Goal: Find specific page/section: Find specific page/section

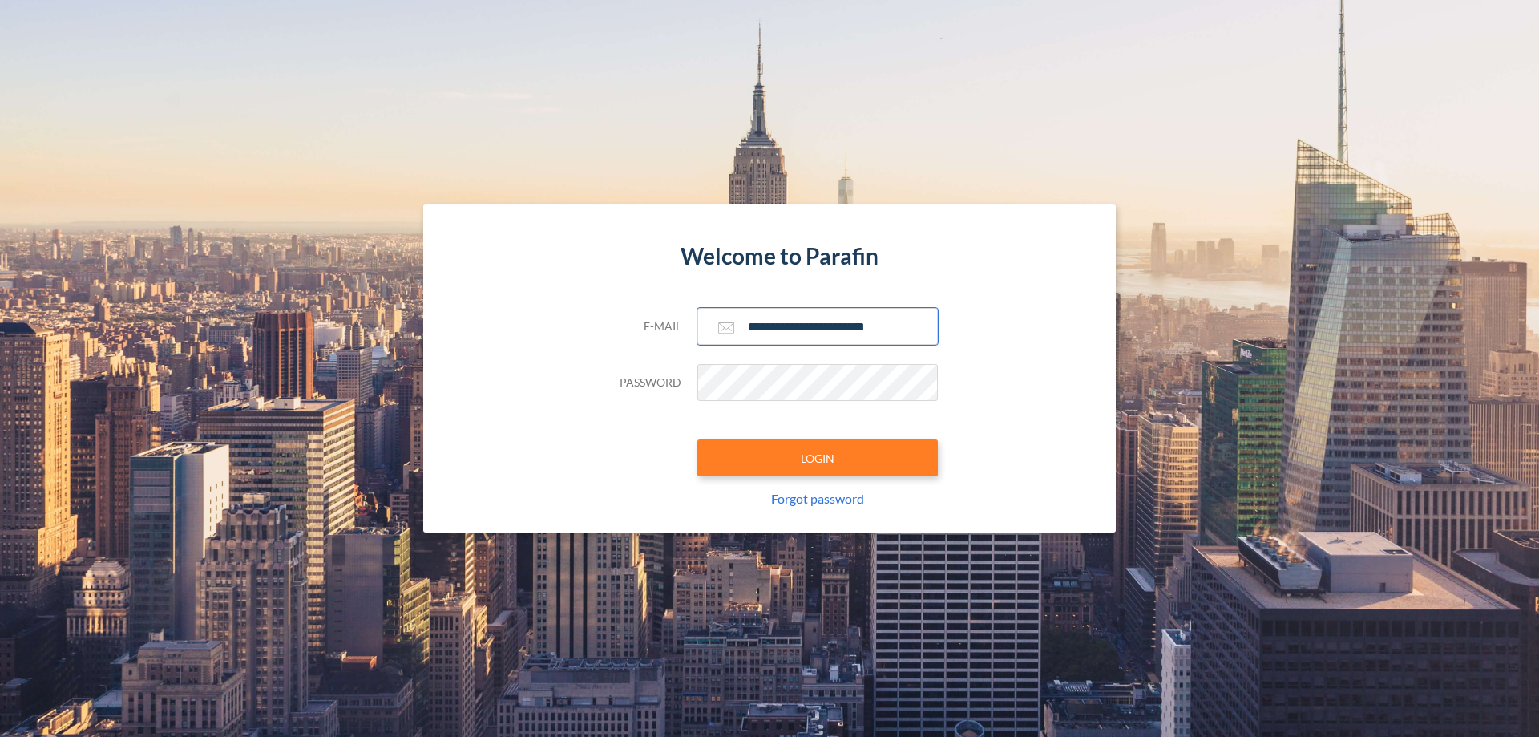
type input "**********"
click at [818, 458] on button "LOGIN" at bounding box center [817, 457] width 240 height 37
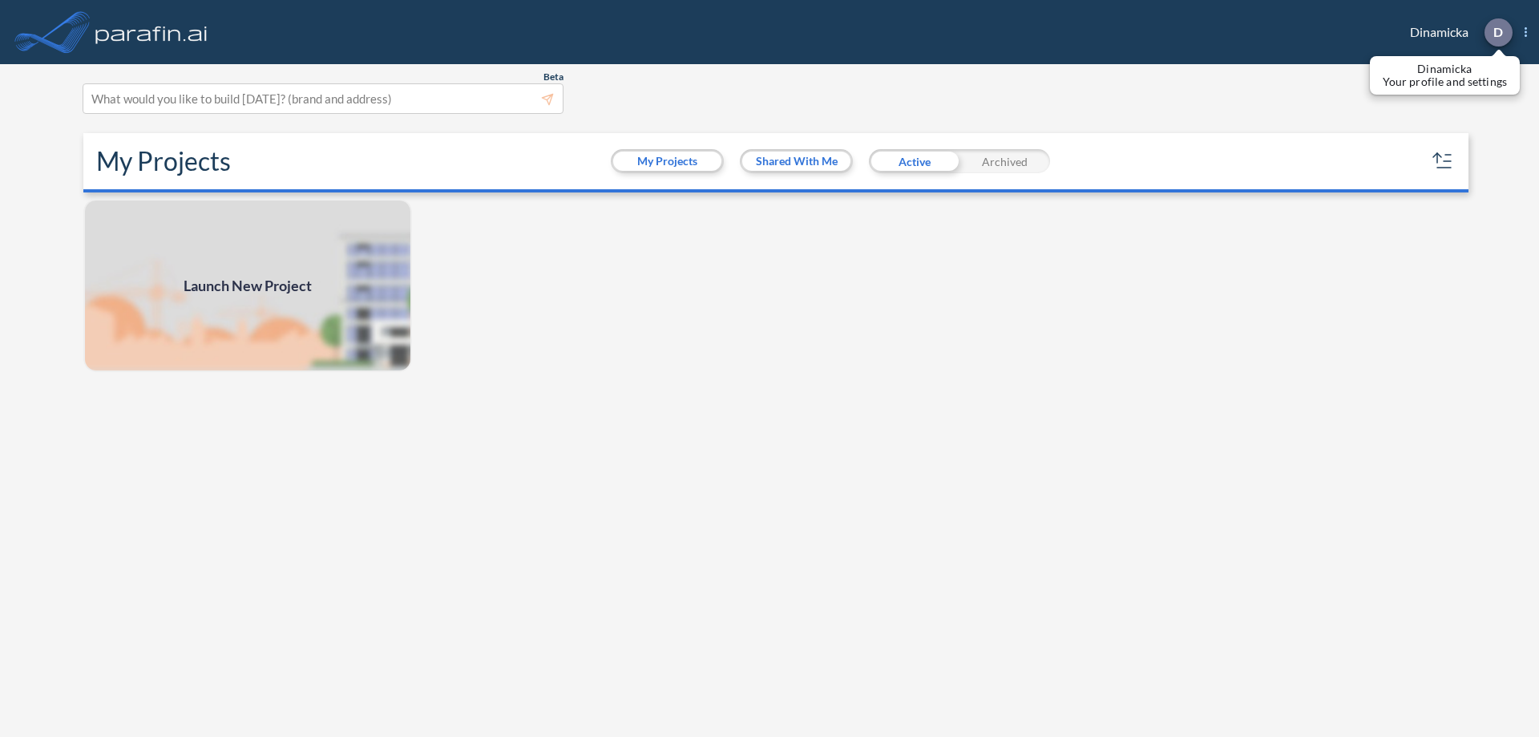
click at [1497, 32] on p "D" at bounding box center [1498, 32] width 10 height 14
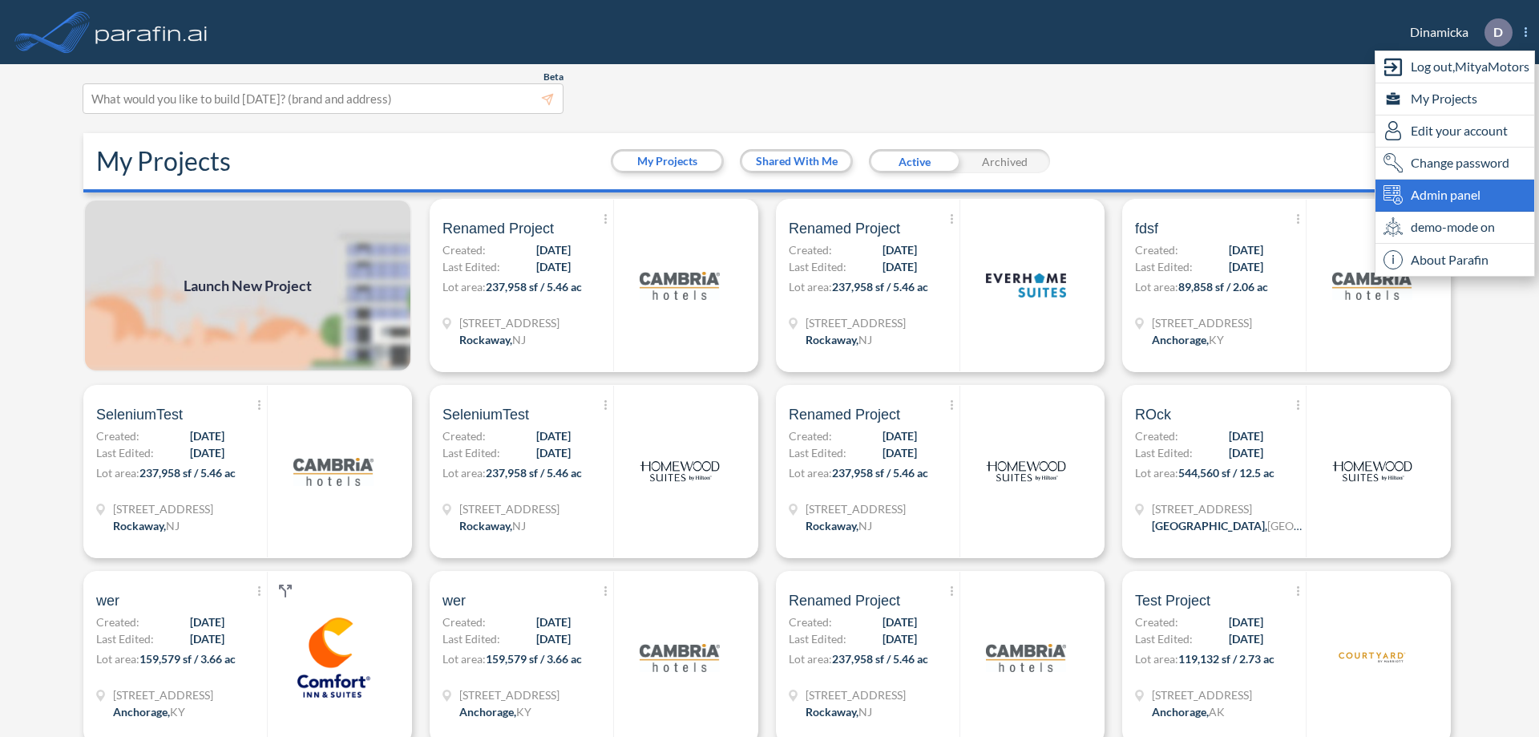
click at [1455, 195] on span "Admin panel" at bounding box center [1446, 194] width 70 height 19
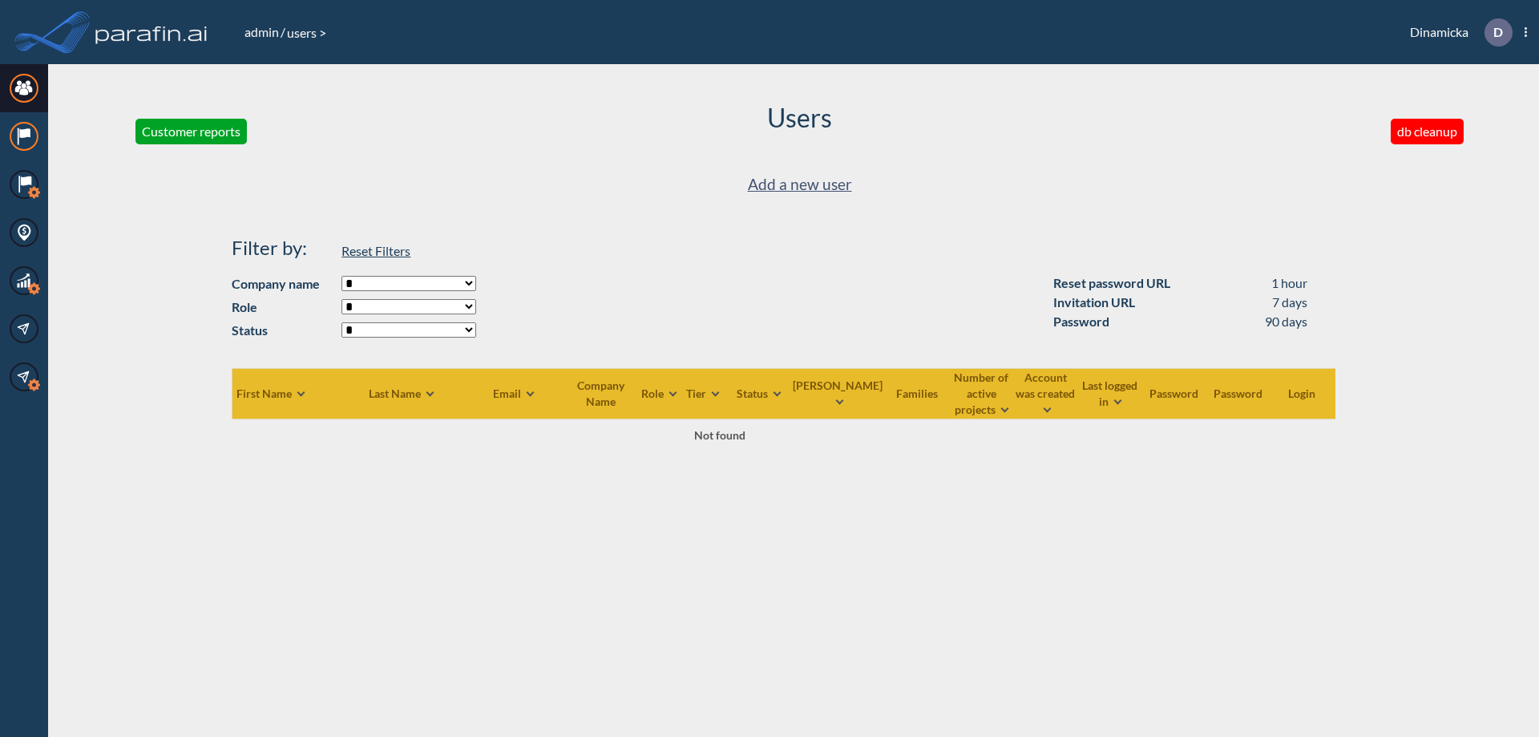
click at [24, 136] on icon at bounding box center [24, 133] width 10 height 10
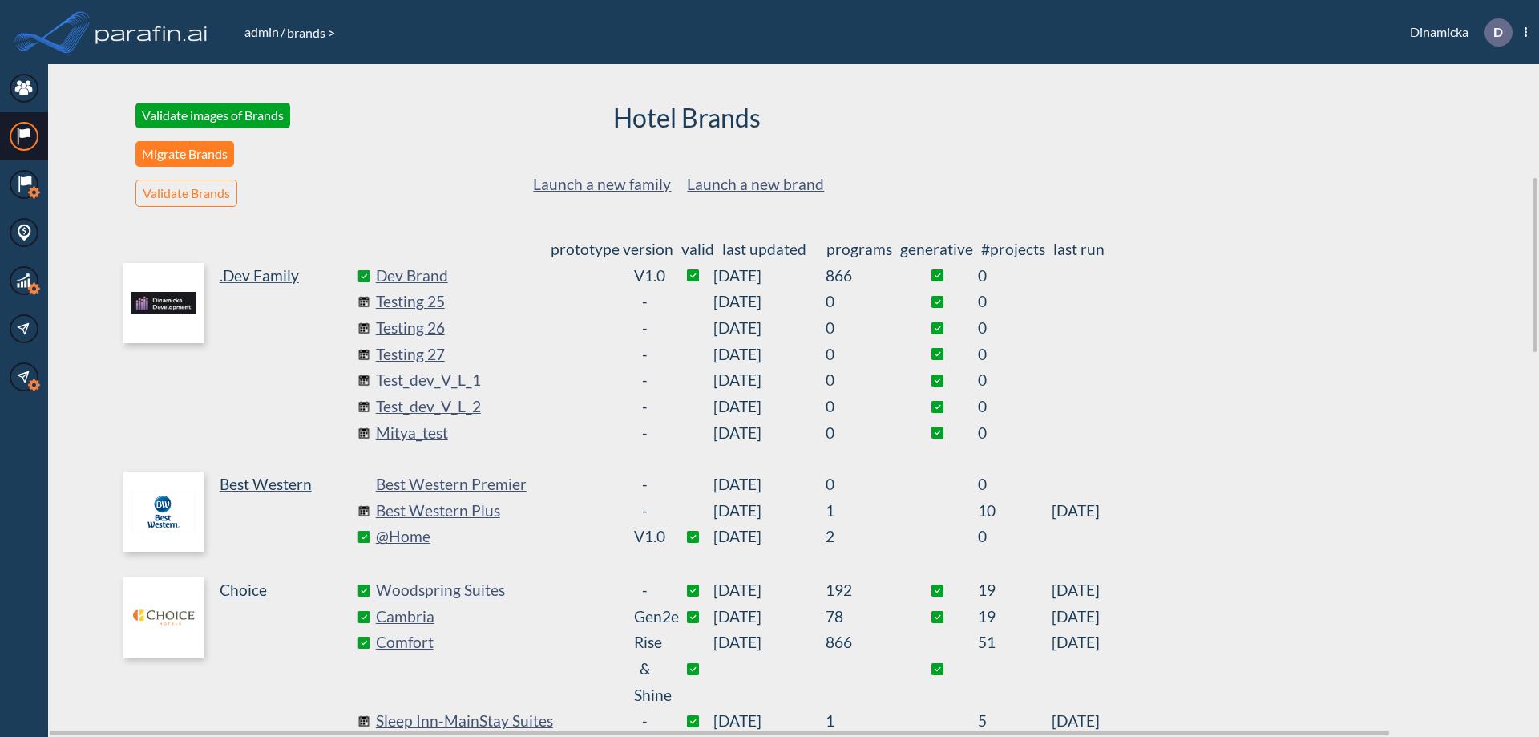
scroll to position [434, 0]
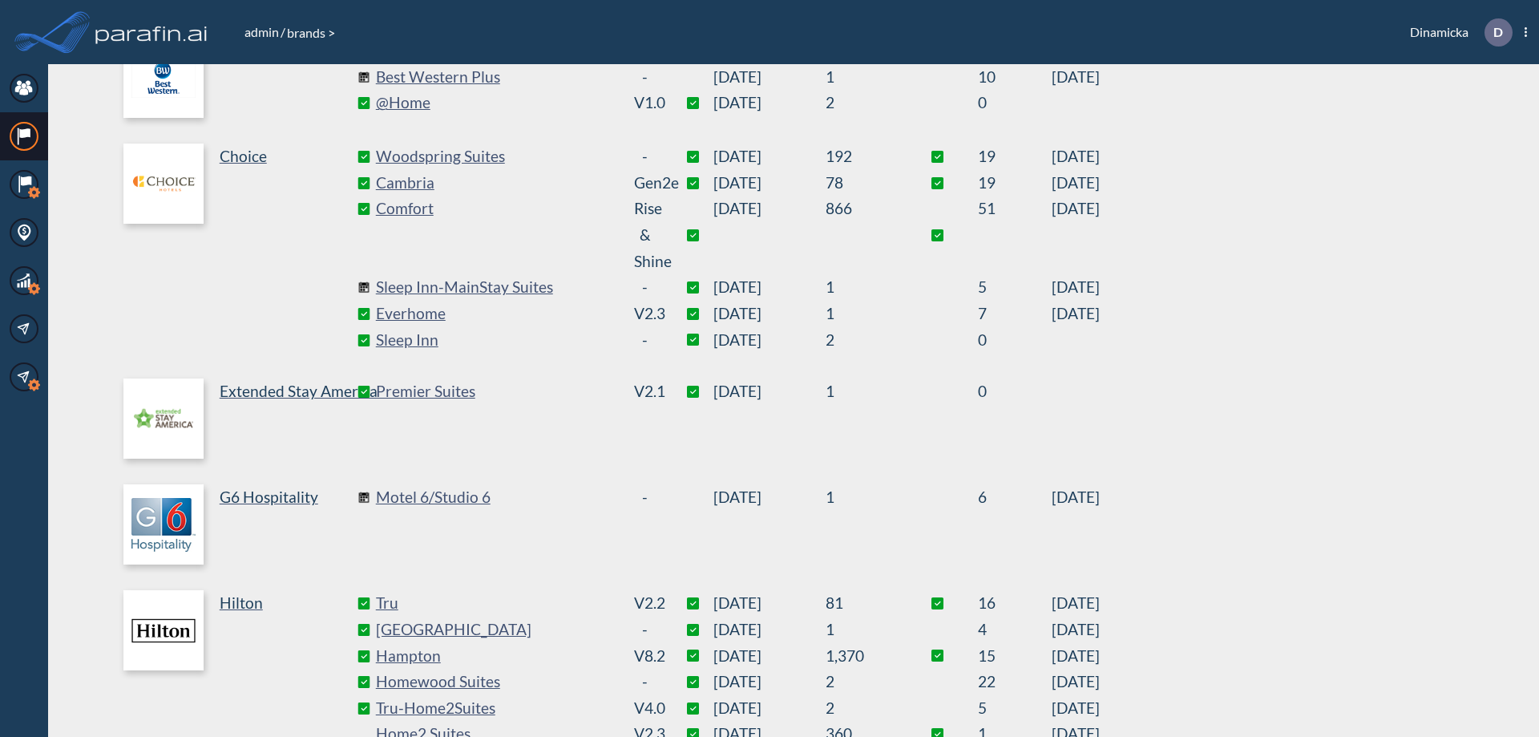
click at [495, 77] on link "Best Western Plus" at bounding box center [496, 77] width 240 height 26
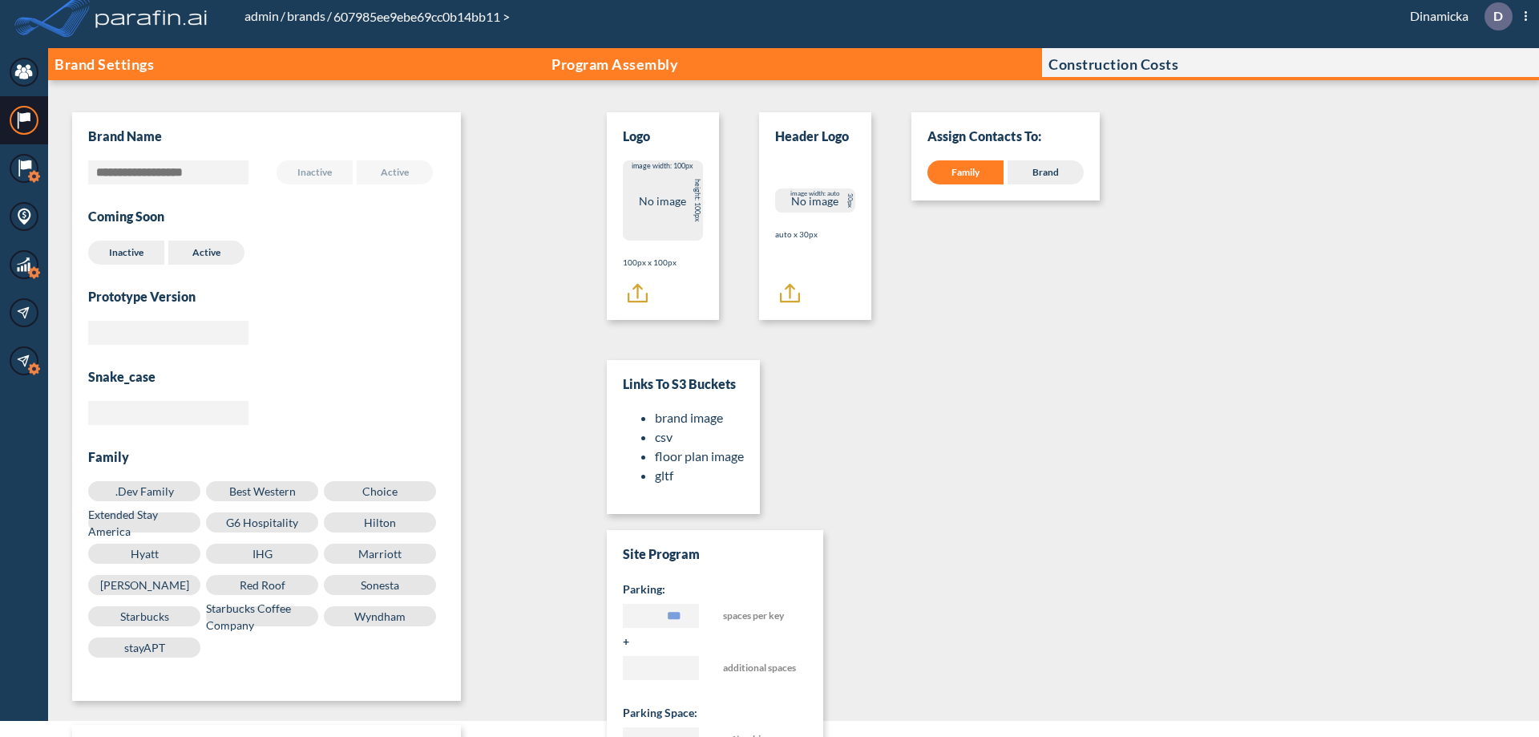
click at [615, 64] on p "Program Assembly" at bounding box center [614, 64] width 127 height 16
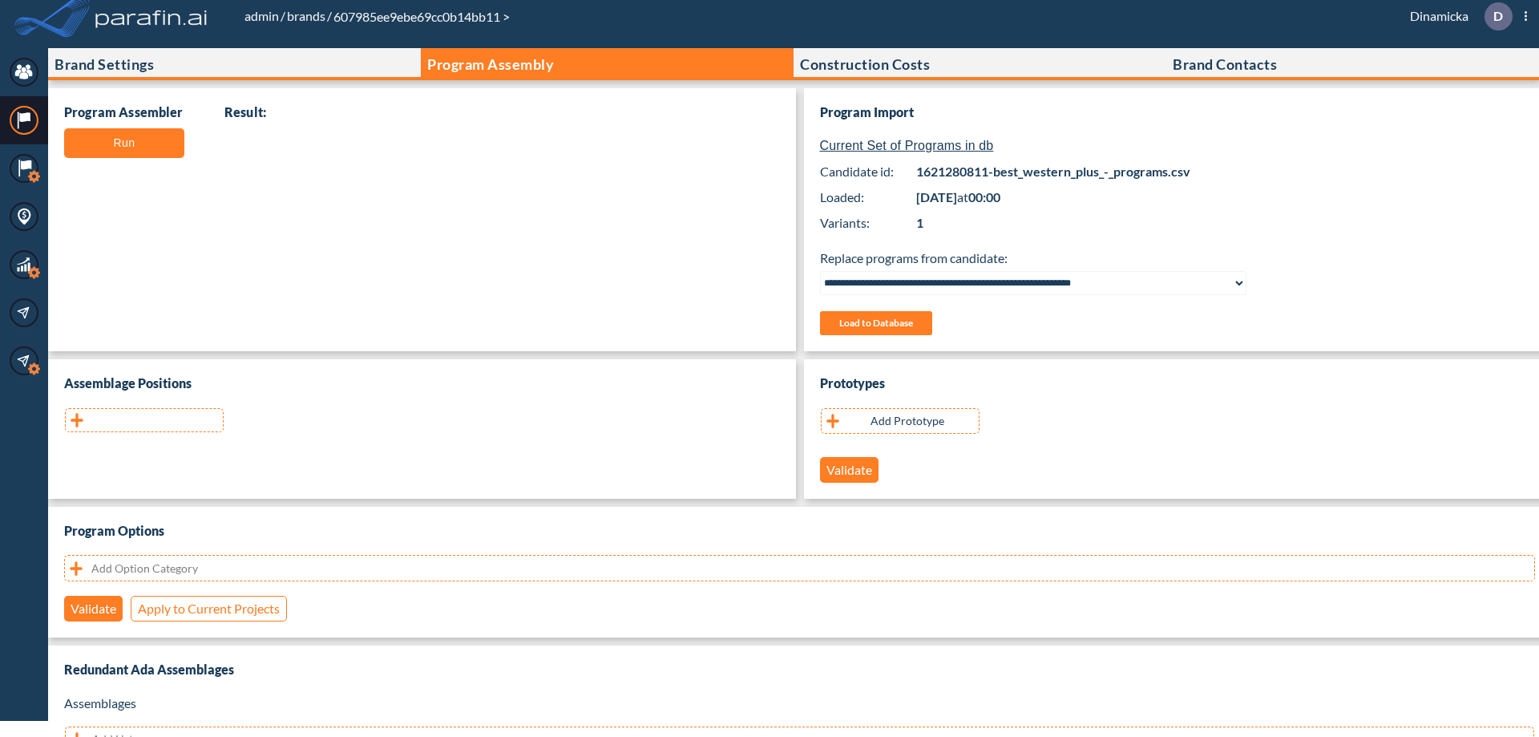
scroll to position [320, 0]
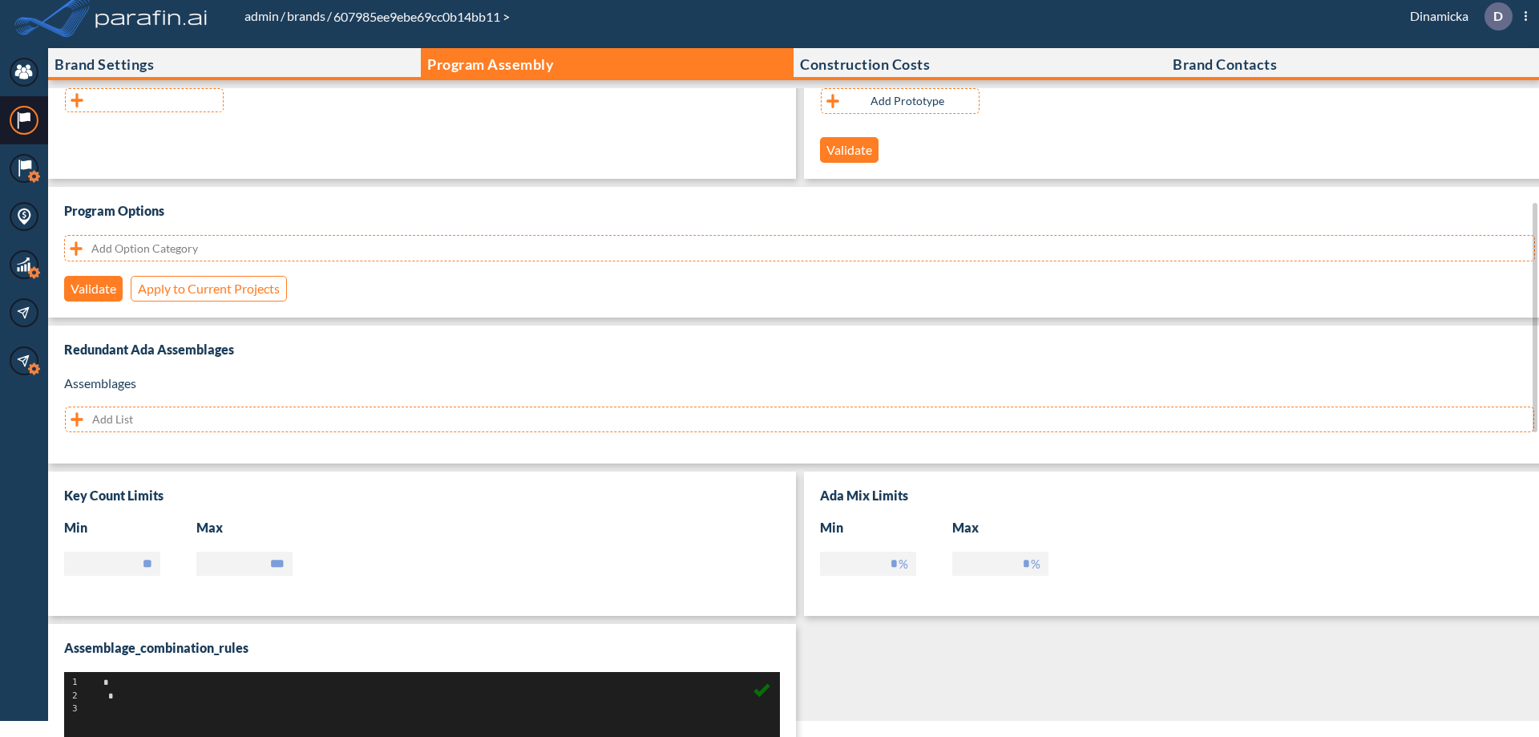
click at [144, 100] on button "button" at bounding box center [144, 100] width 159 height 24
